Goal: Find specific page/section: Find specific page/section

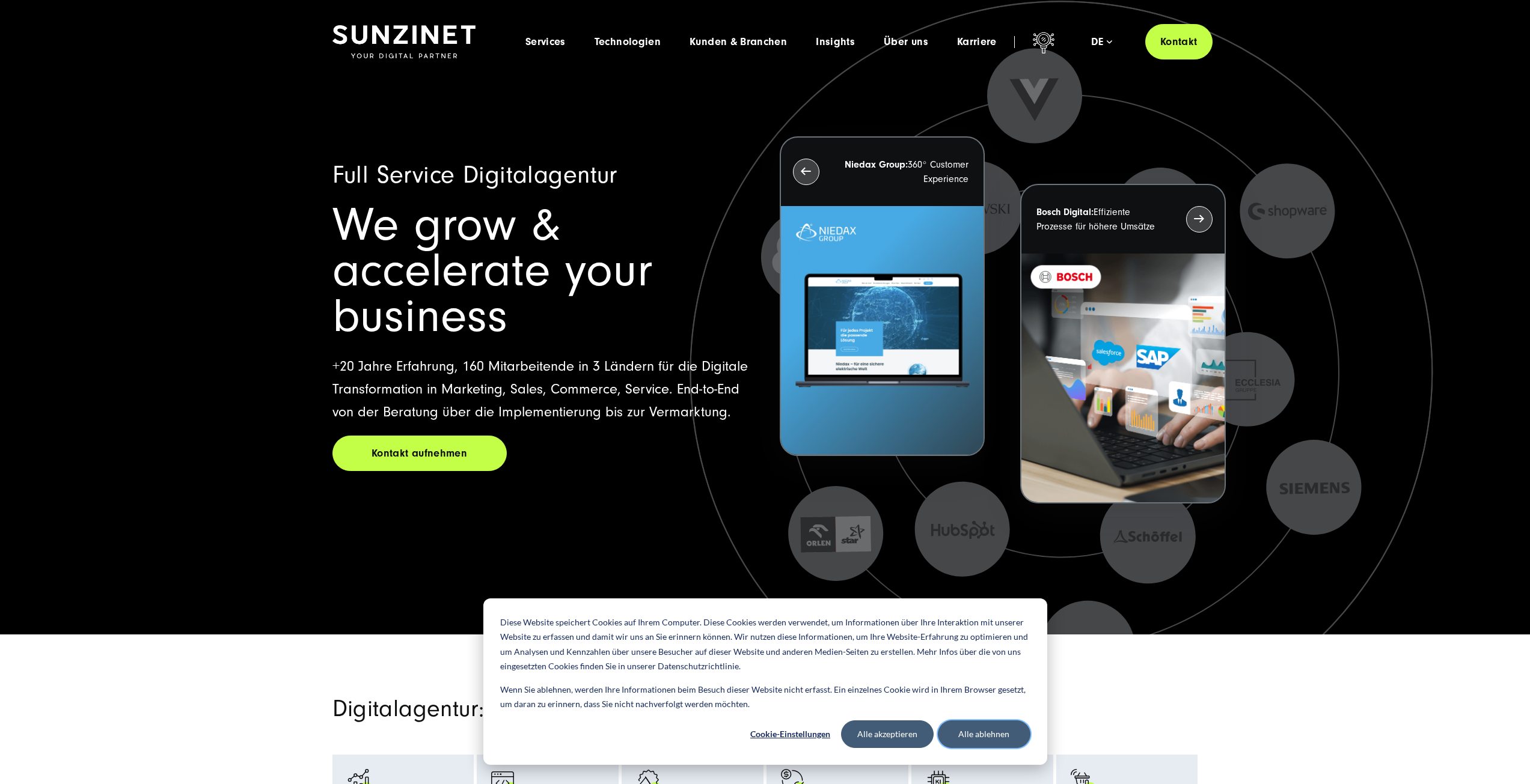
drag, startPoint x: 1011, startPoint y: 739, endPoint x: 1007, endPoint y: 734, distance: 6.4
click at [1011, 739] on button "Alle ablehnen" at bounding box center [984, 734] width 92 height 27
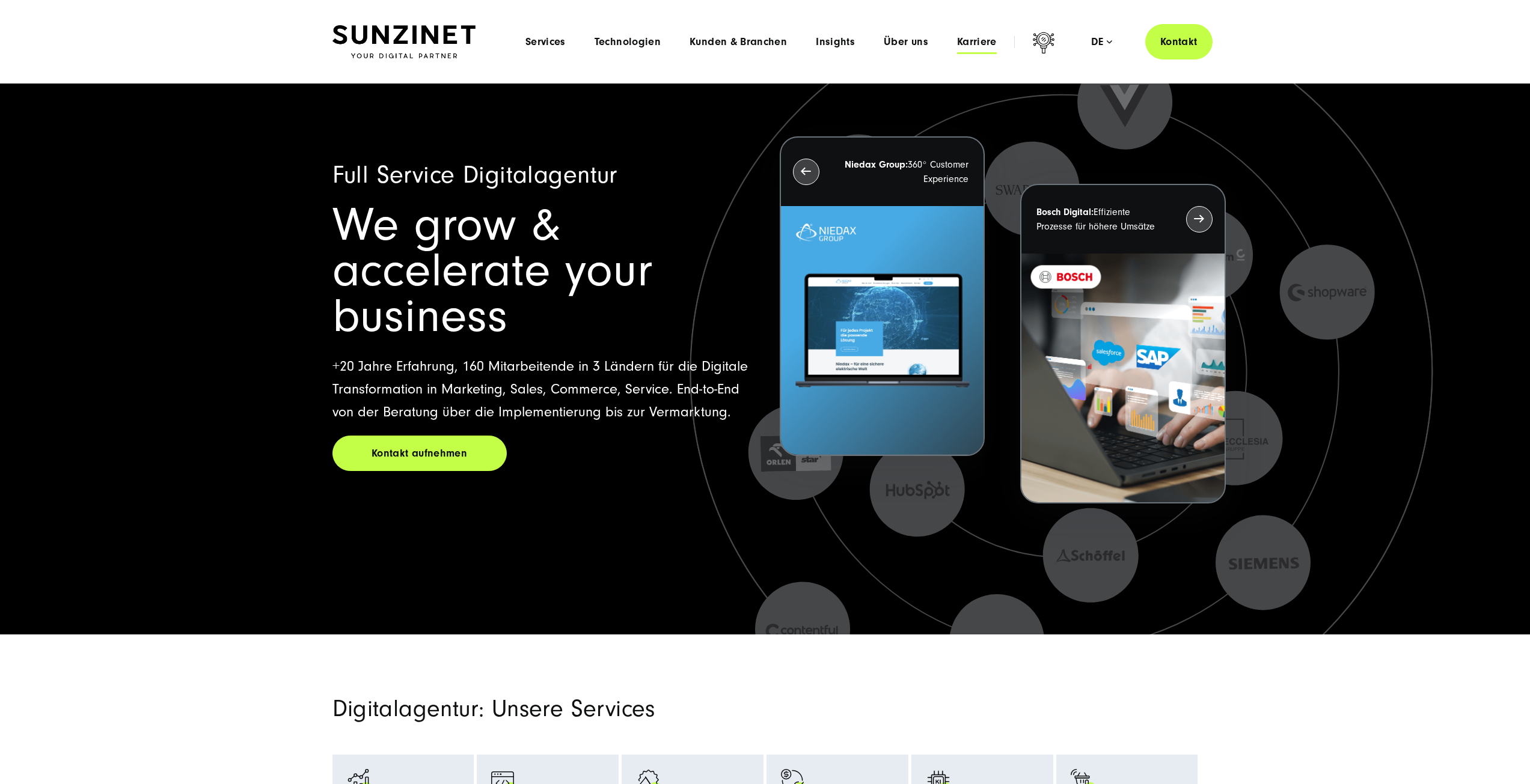
click at [969, 46] on span "Karriere" at bounding box center [977, 42] width 40 height 12
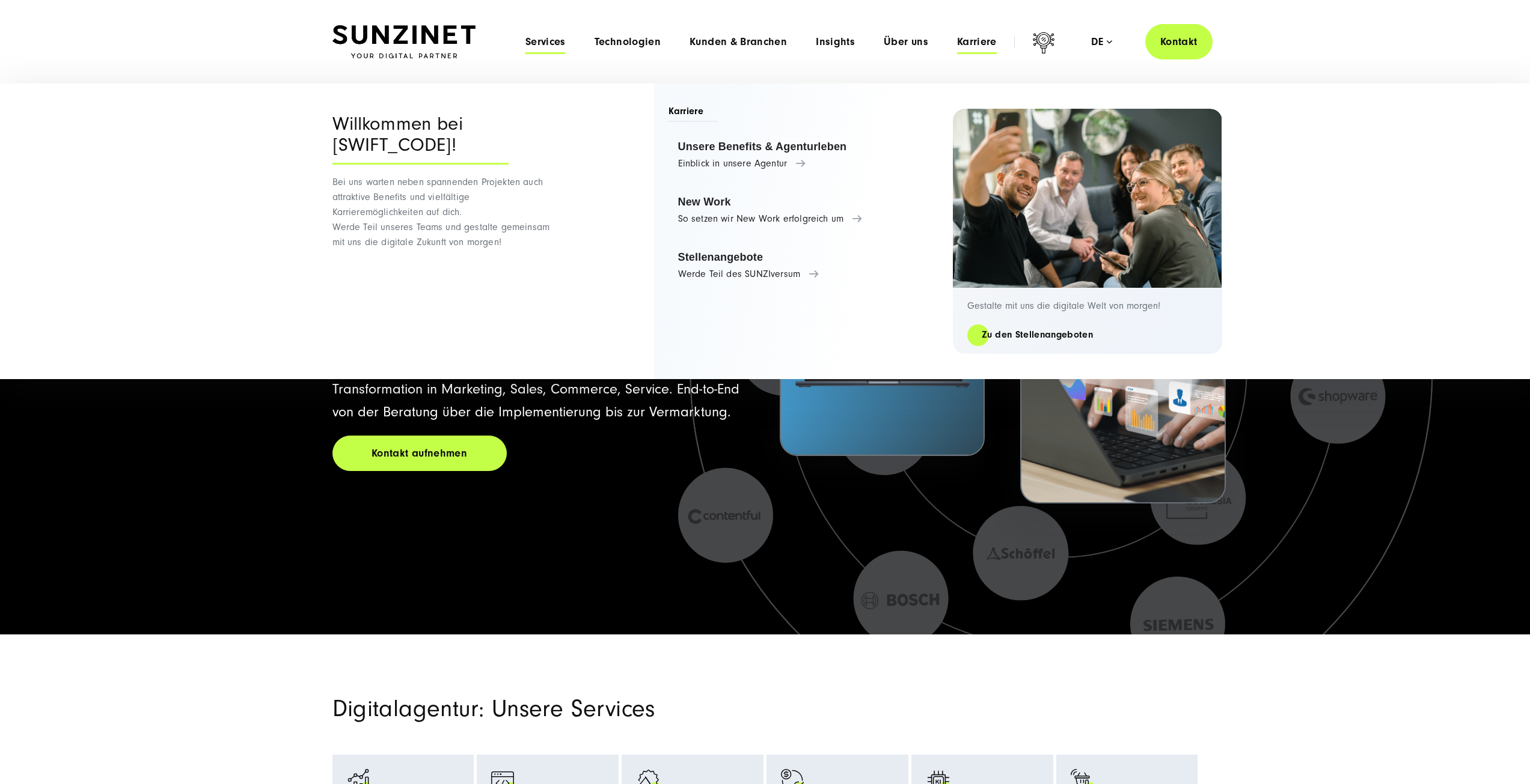
click at [553, 46] on span "Services" at bounding box center [545, 42] width 40 height 12
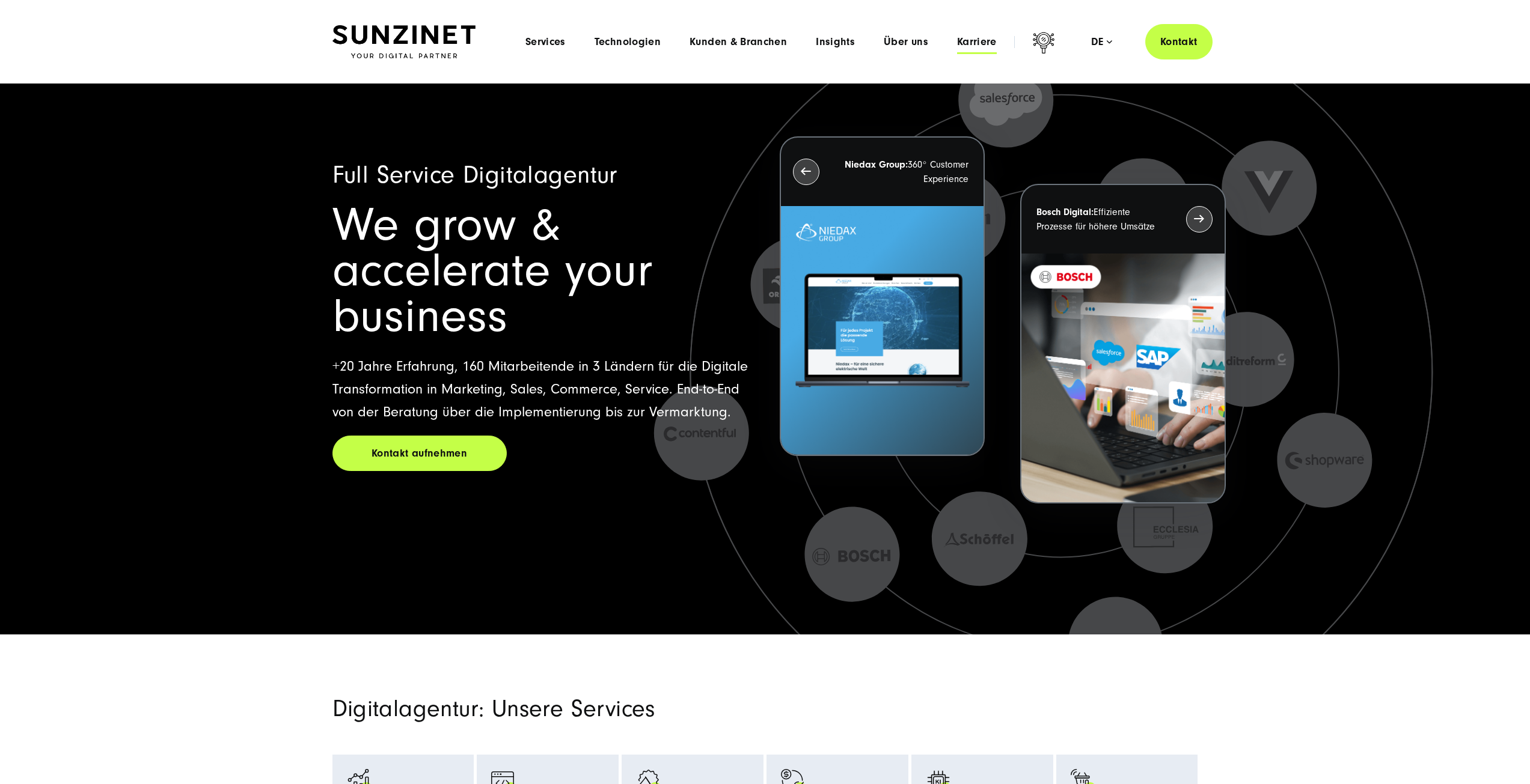
click at [967, 43] on span "Karriere" at bounding box center [977, 42] width 40 height 12
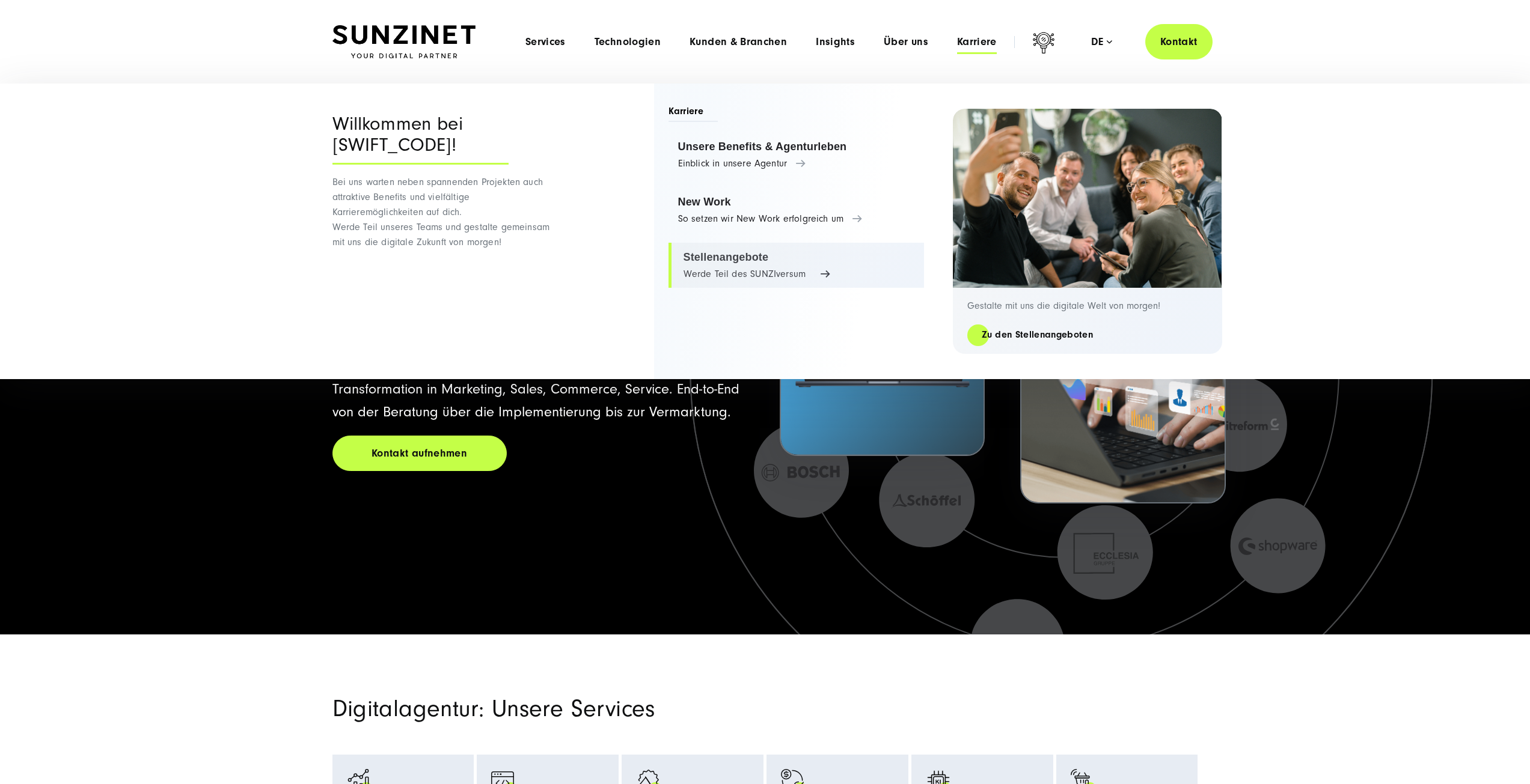
click at [734, 268] on link "Stellenangebote Werde Teil des SUNZIversum" at bounding box center [796, 265] width 255 height 46
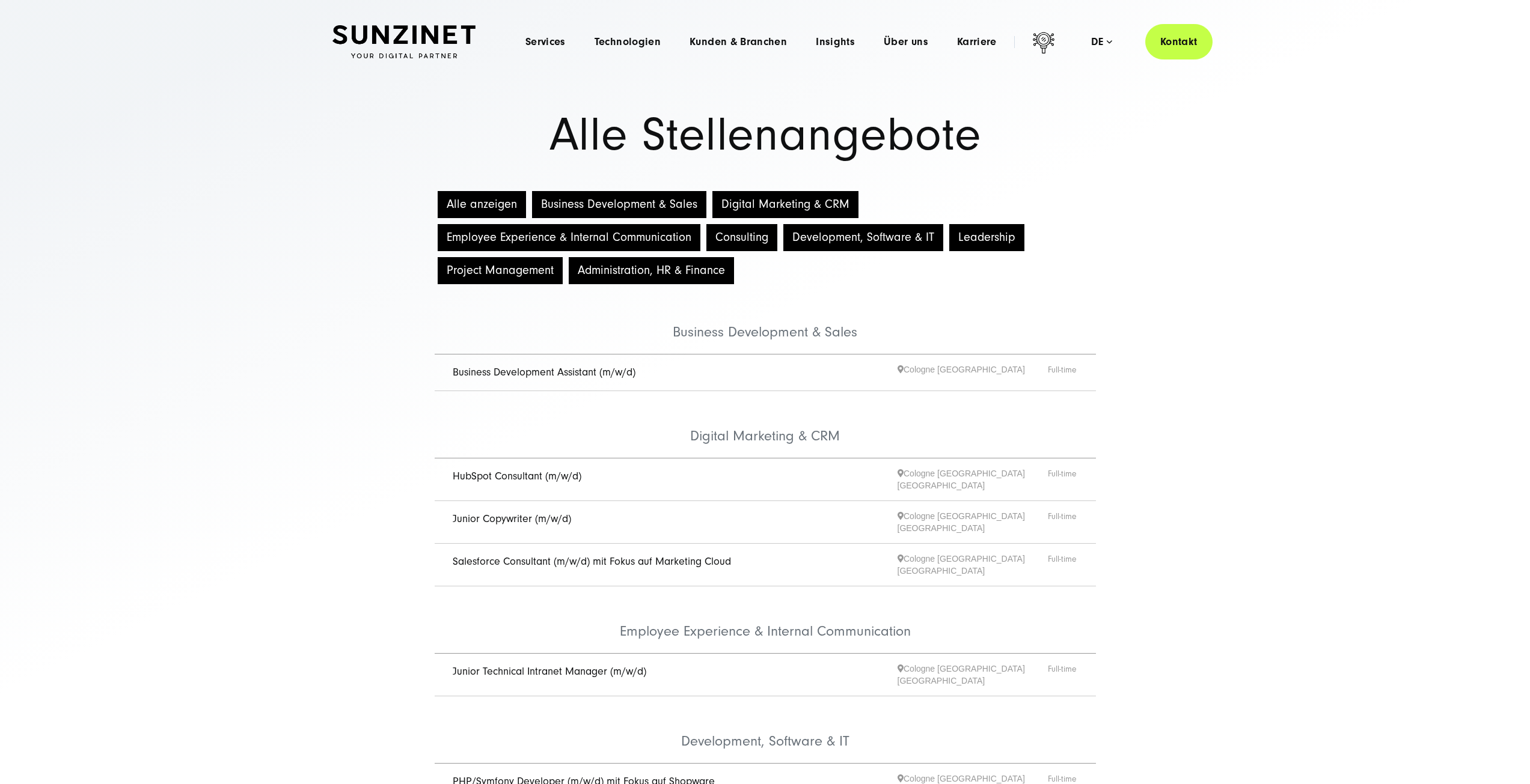
click at [468, 205] on button "Alle anzeigen" at bounding box center [482, 204] width 88 height 27
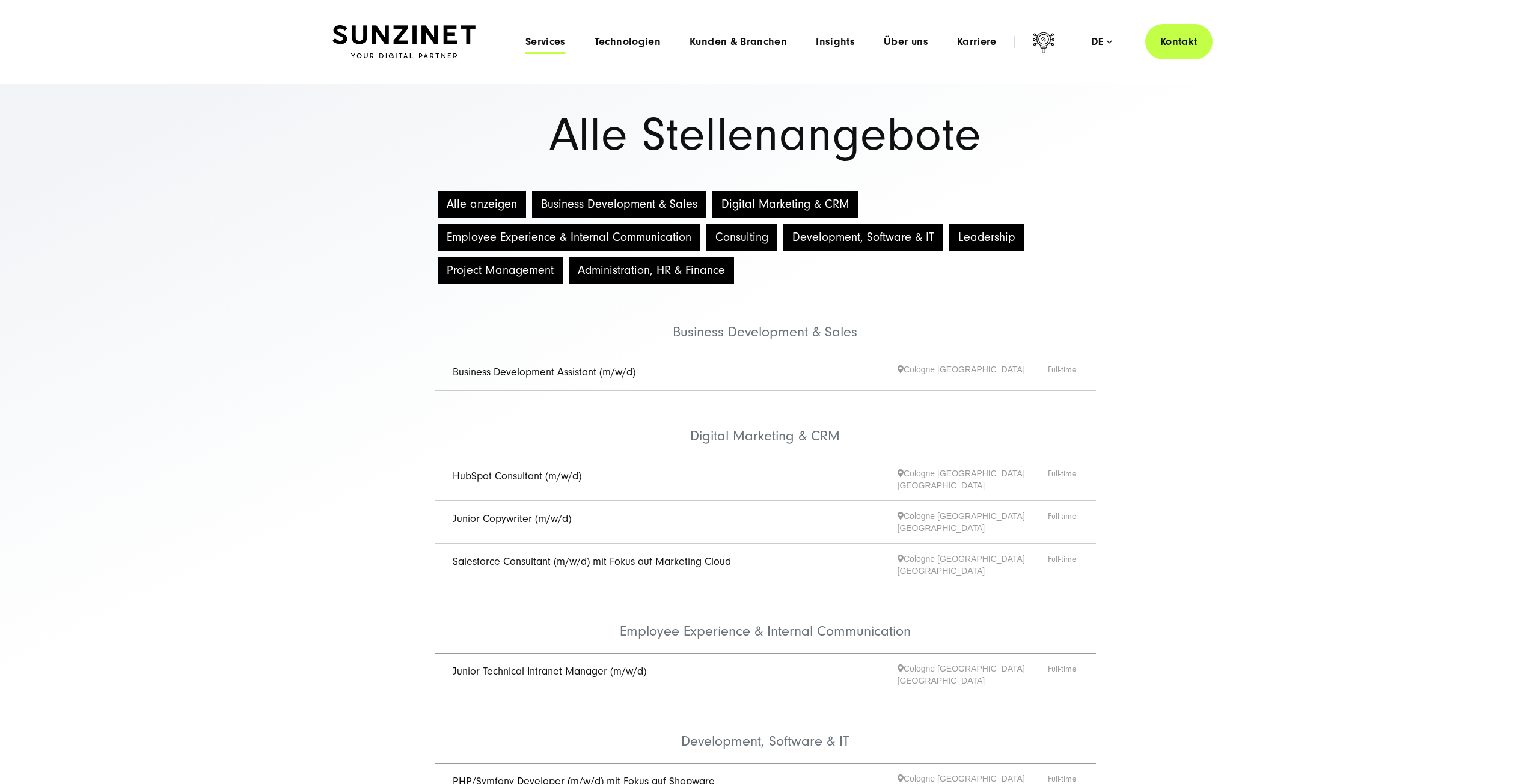
click at [559, 40] on span "Services" at bounding box center [545, 42] width 40 height 12
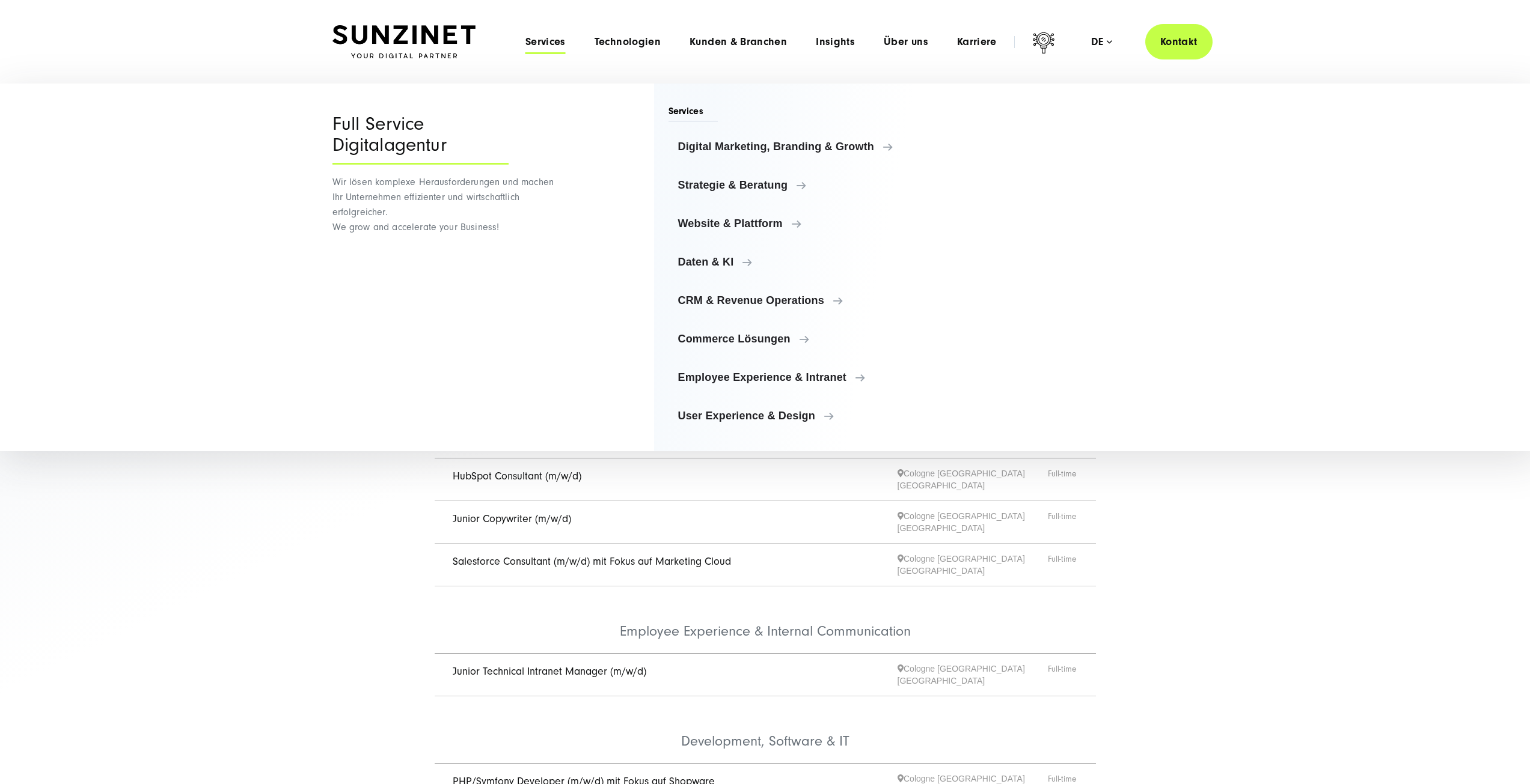
click at [552, 40] on span "Services" at bounding box center [545, 42] width 40 height 12
